Goal: Task Accomplishment & Management: Complete application form

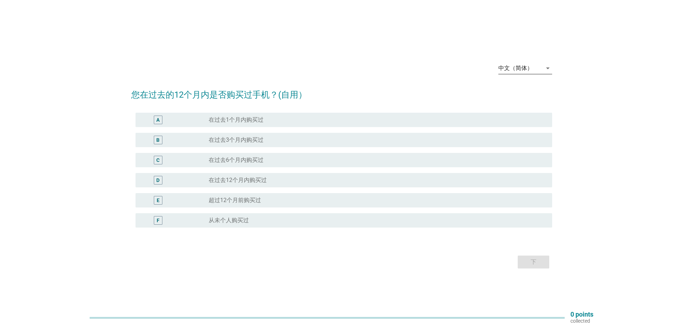
click at [530, 70] on div "中文（简体）" at bounding box center [515, 68] width 34 height 6
click at [529, 67] on div "English" at bounding box center [525, 73] width 42 height 17
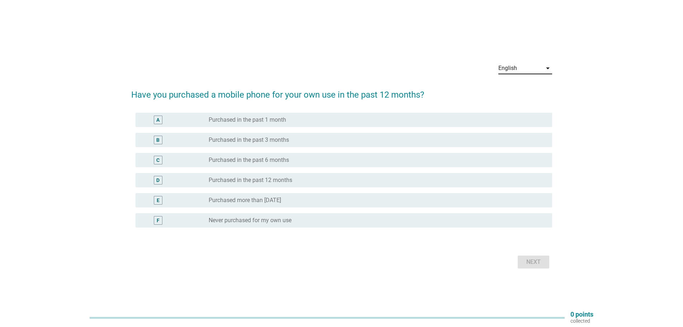
click at [322, 201] on div "radio_button_unchecked Purchased more than [DATE]" at bounding box center [375, 199] width 332 height 7
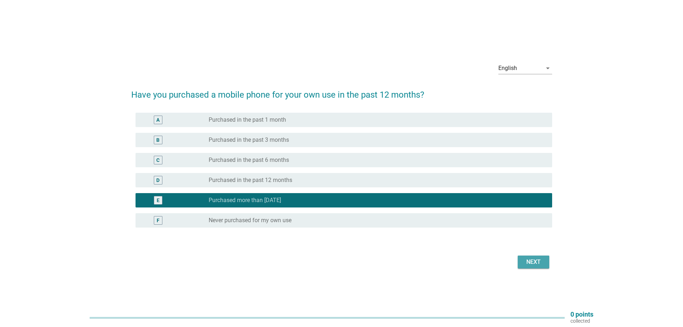
click at [532, 260] on div "Next" at bounding box center [533, 261] width 20 height 9
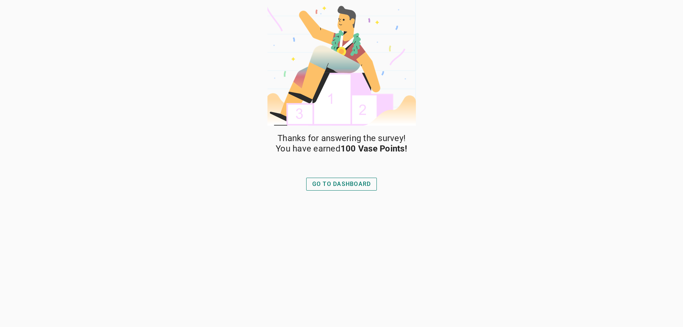
click at [338, 182] on div "GO TO DASHBOARD" at bounding box center [341, 184] width 59 height 9
